Goal: Task Accomplishment & Management: Manage account settings

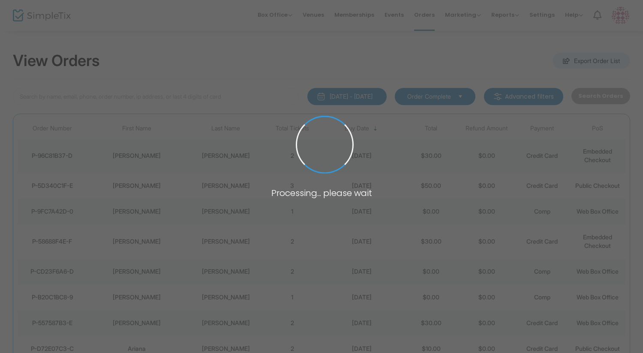
scroll to position [9, 0]
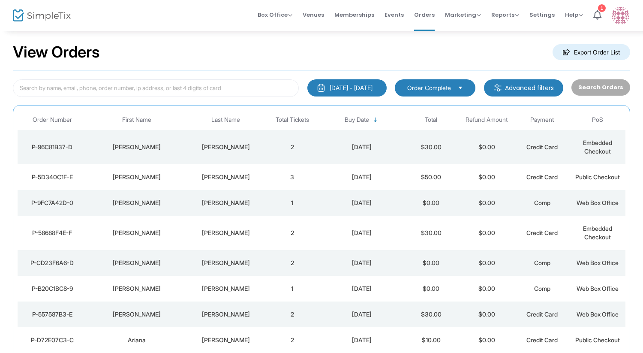
click at [174, 212] on td "Nancy" at bounding box center [137, 203] width 100 height 26
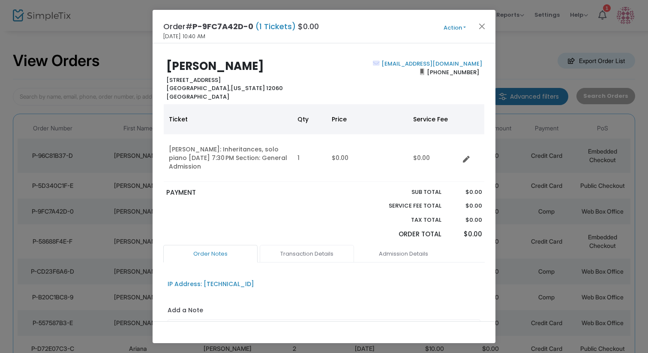
scroll to position [84, 0]
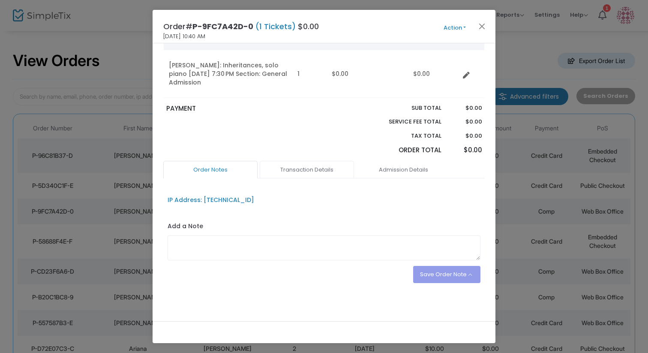
click at [311, 167] on link "Transaction Details" at bounding box center [307, 170] width 94 height 18
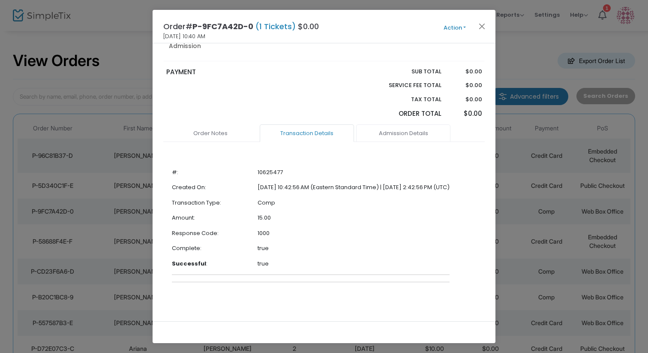
click at [389, 141] on link "Admission Details" at bounding box center [403, 133] width 94 height 18
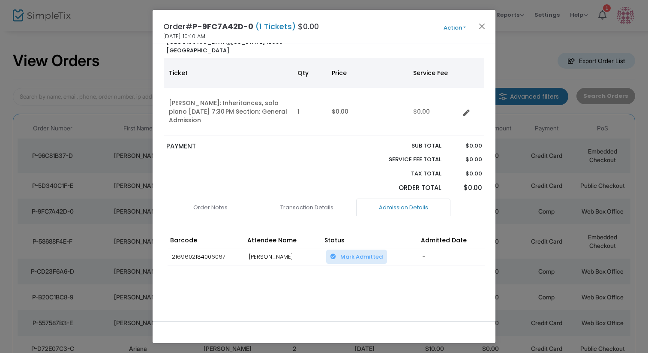
scroll to position [0, 0]
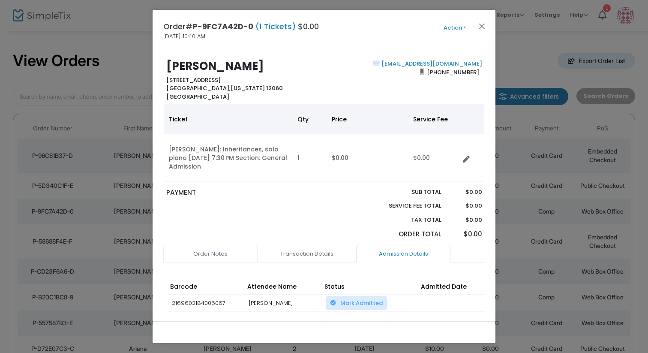
click at [215, 256] on link "Order Notes" at bounding box center [210, 254] width 94 height 18
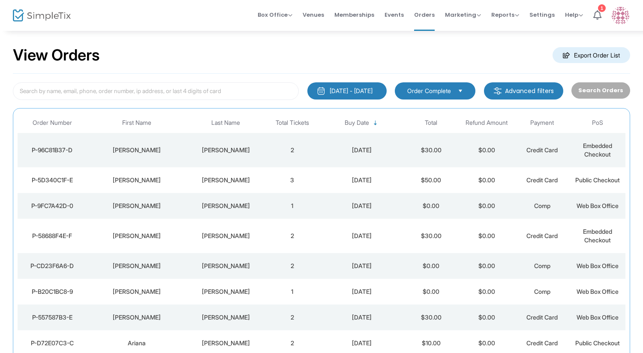
scroll to position [9, 0]
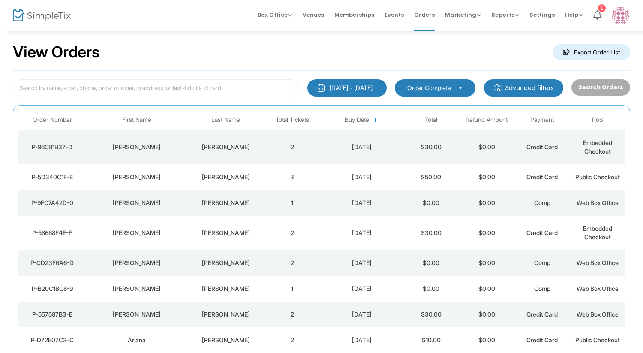
click at [216, 154] on td "[PERSON_NAME]" at bounding box center [226, 147] width 78 height 34
click at [150, 185] on td "Jennifer" at bounding box center [137, 177] width 100 height 26
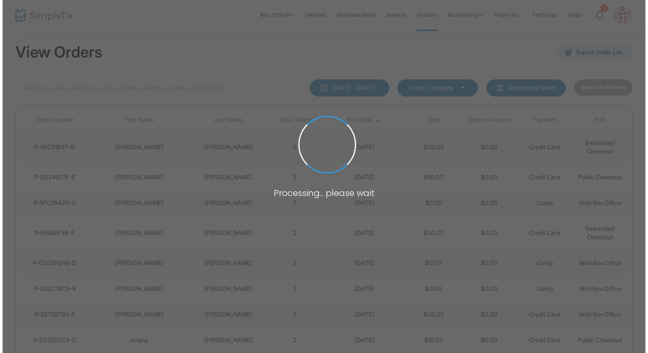
scroll to position [0, 0]
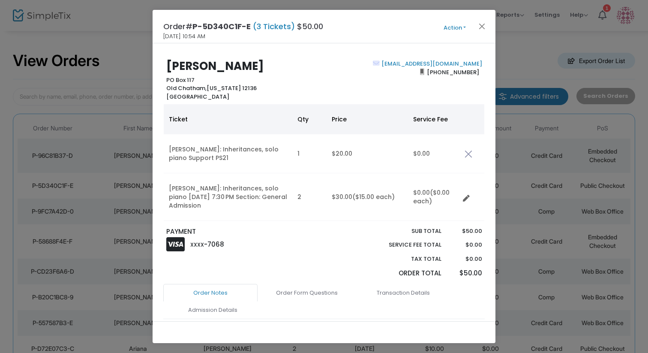
click at [204, 65] on b "Jennifer Dowd" at bounding box center [215, 65] width 98 height 15
copy b "Jennifer Dowd"
click at [178, 91] on span "Old Chatham," at bounding box center [186, 88] width 40 height 8
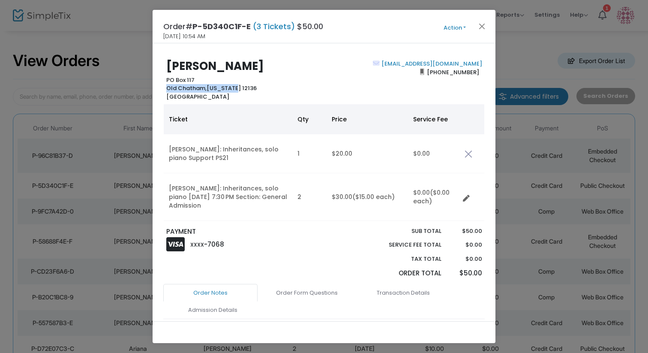
drag, startPoint x: 168, startPoint y: 89, endPoint x: 232, endPoint y: 87, distance: 64.3
click at [232, 87] on b "PO Box 117 Old Chatham, New York 12136 United States" at bounding box center [211, 88] width 90 height 25
copy b "Old Chatham, New York"
click at [482, 24] on button "Close" at bounding box center [482, 26] width 11 height 11
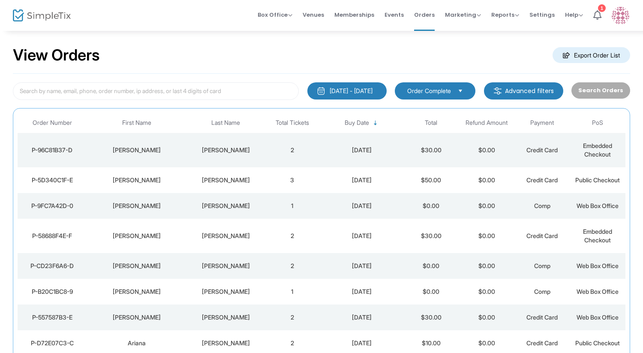
scroll to position [9, 0]
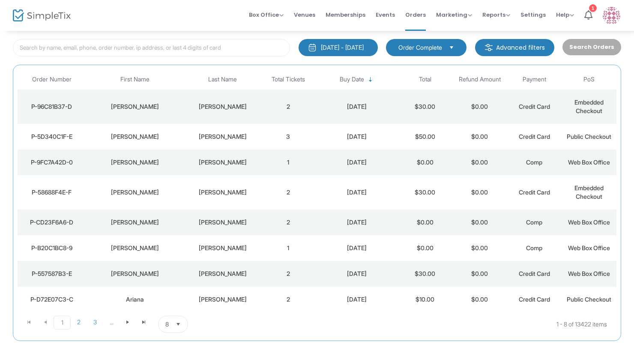
scroll to position [55, 0]
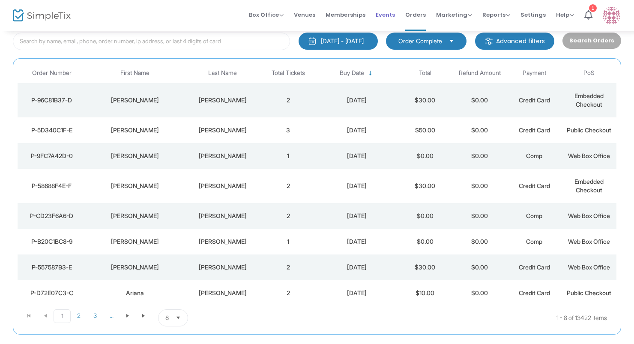
click at [385, 13] on span "Events" at bounding box center [385, 15] width 19 height 22
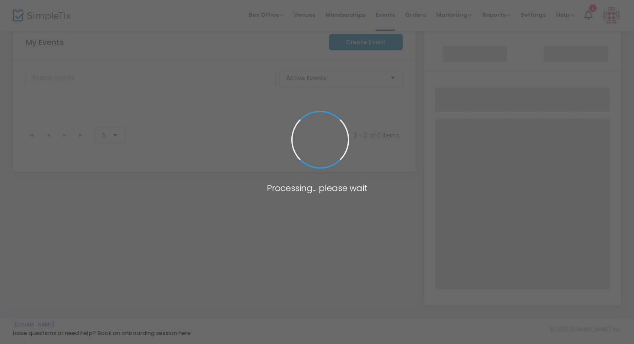
scroll to position [138, 0]
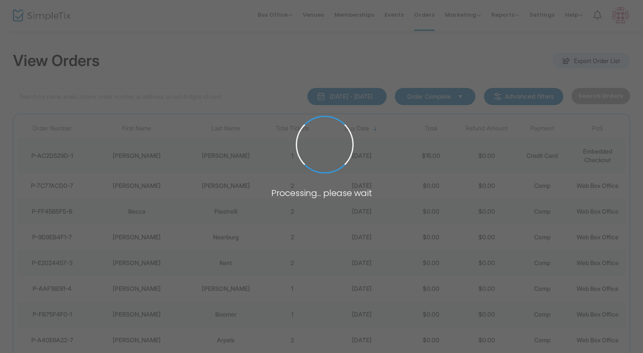
scroll to position [9, 0]
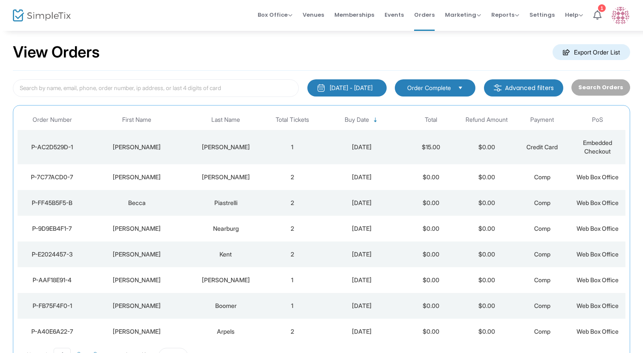
click at [150, 157] on td "[PERSON_NAME]" at bounding box center [137, 147] width 100 height 34
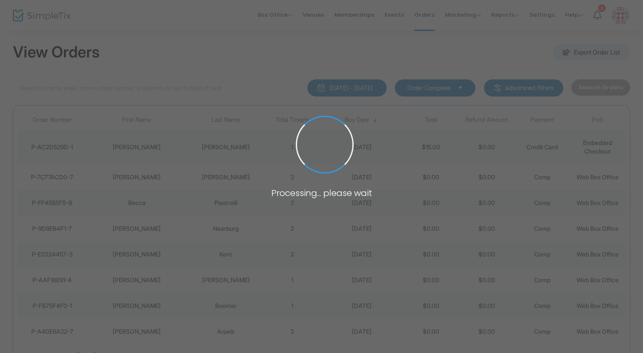
scroll to position [0, 0]
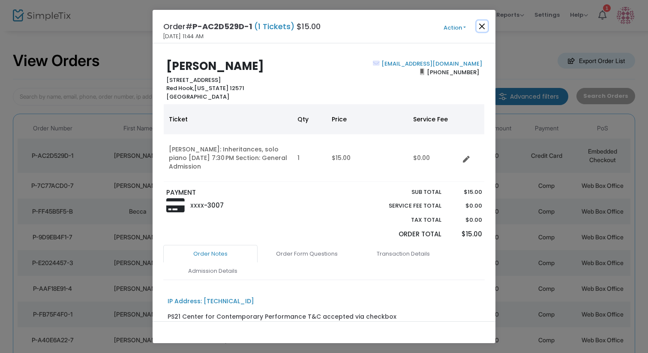
click at [481, 26] on button "Close" at bounding box center [482, 26] width 11 height 11
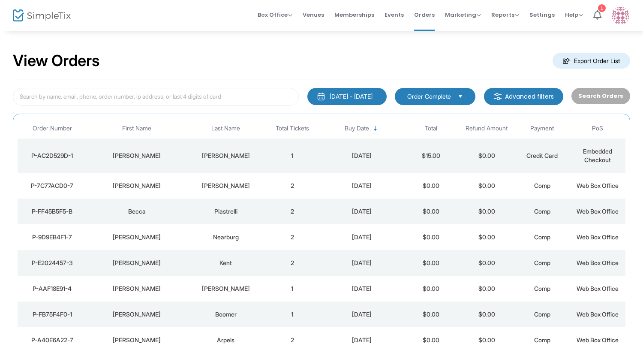
click at [251, 144] on td "Kuhn" at bounding box center [226, 155] width 78 height 34
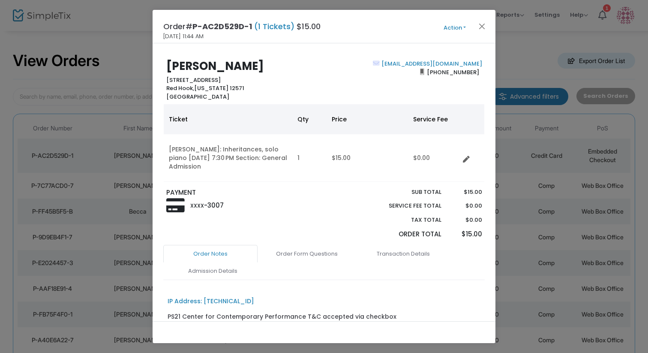
click at [185, 67] on b "Laura Kuhn" at bounding box center [215, 65] width 98 height 15
copy b "Laura Kuhn"
click at [480, 25] on button "Close" at bounding box center [482, 26] width 11 height 11
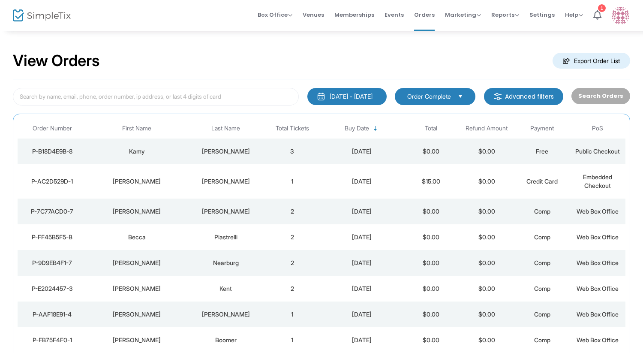
click at [264, 153] on td "3" at bounding box center [291, 151] width 55 height 26
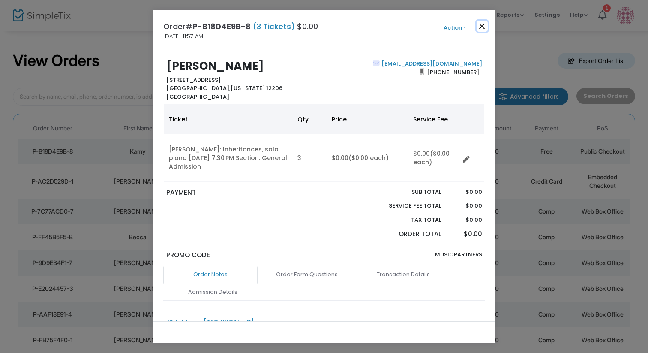
click at [481, 28] on button "Close" at bounding box center [482, 26] width 11 height 11
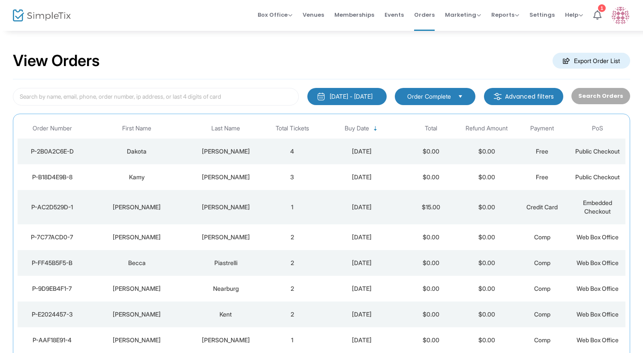
click at [187, 154] on td "[PERSON_NAME]" at bounding box center [226, 151] width 78 height 26
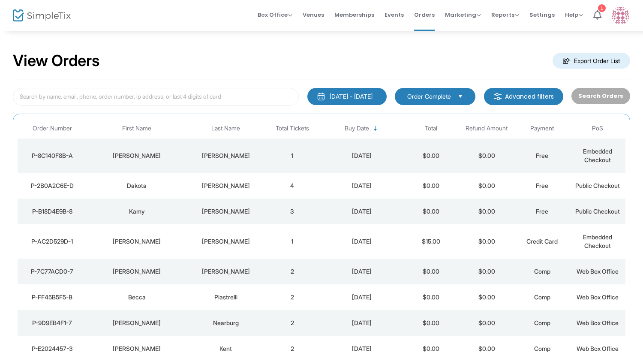
click at [186, 147] on td "[PERSON_NAME]" at bounding box center [137, 155] width 100 height 34
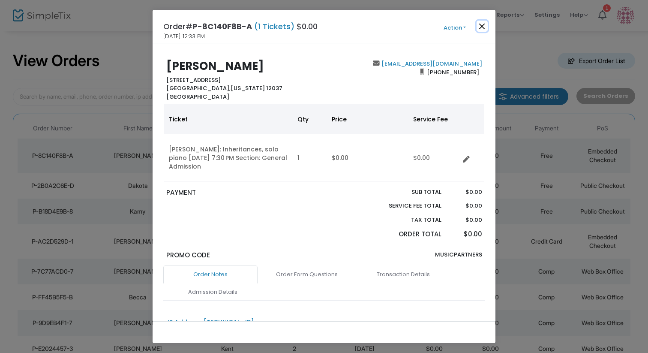
click at [481, 27] on button "Close" at bounding box center [482, 26] width 11 height 11
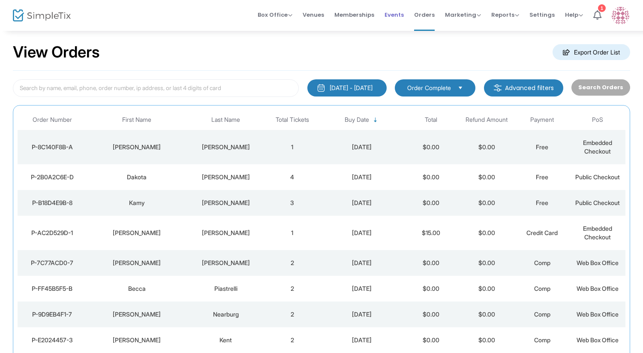
click at [393, 15] on span "Events" at bounding box center [394, 15] width 19 height 22
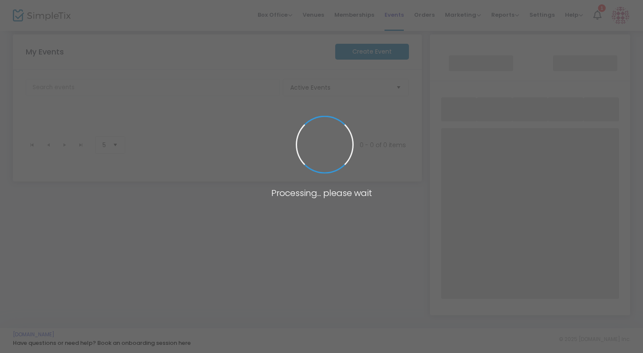
scroll to position [129, 0]
